Goal: Find specific page/section: Find specific page/section

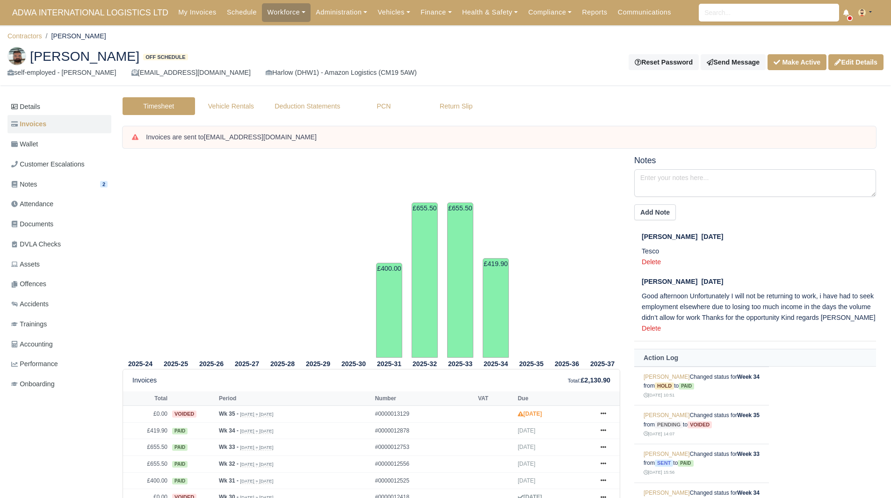
scroll to position [145, 0]
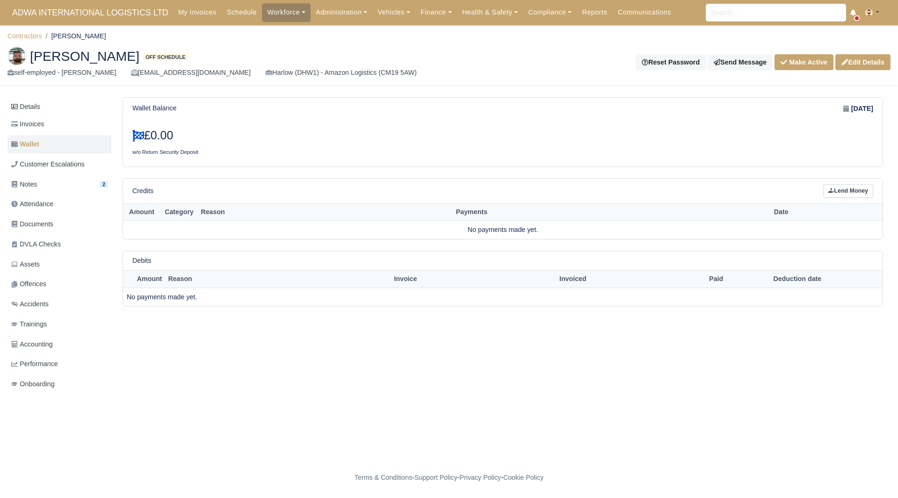
click at [31, 41] on li "Contractors" at bounding box center [24, 36] width 35 height 11
